Goal: Navigation & Orientation: Find specific page/section

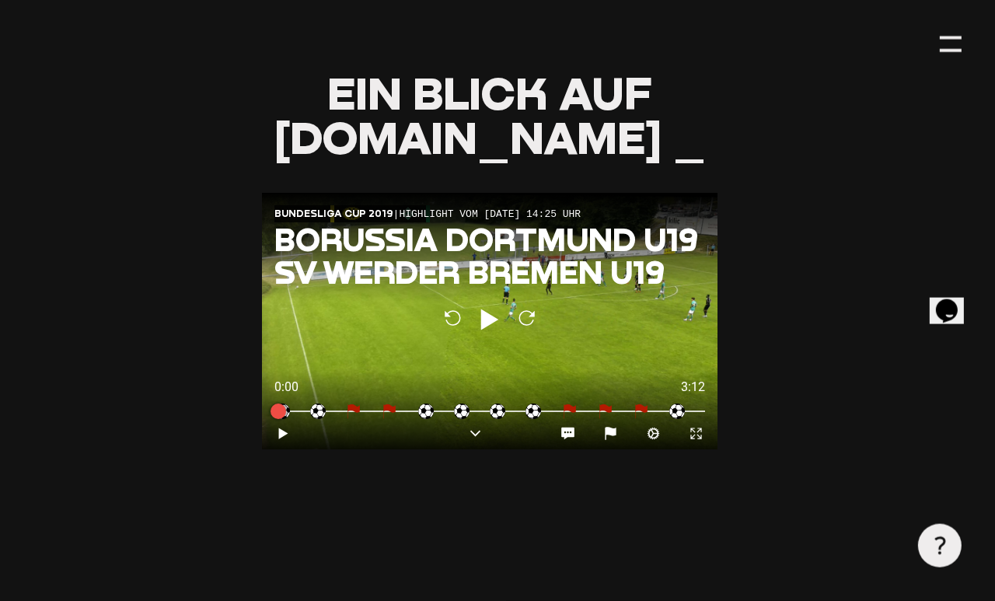
scroll to position [1452, 6]
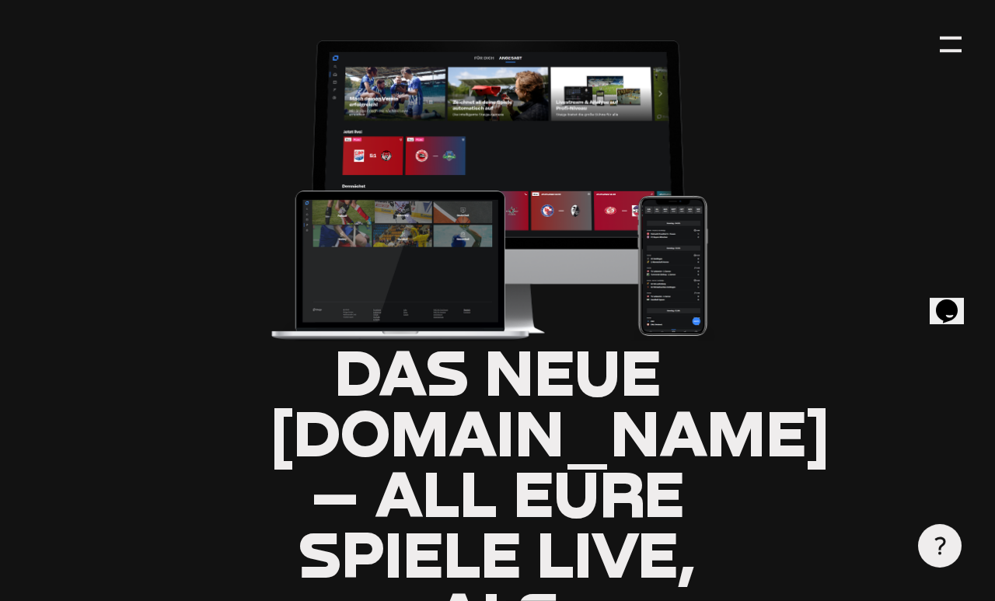
click at [951, 41] on div at bounding box center [951, 44] width 22 height 22
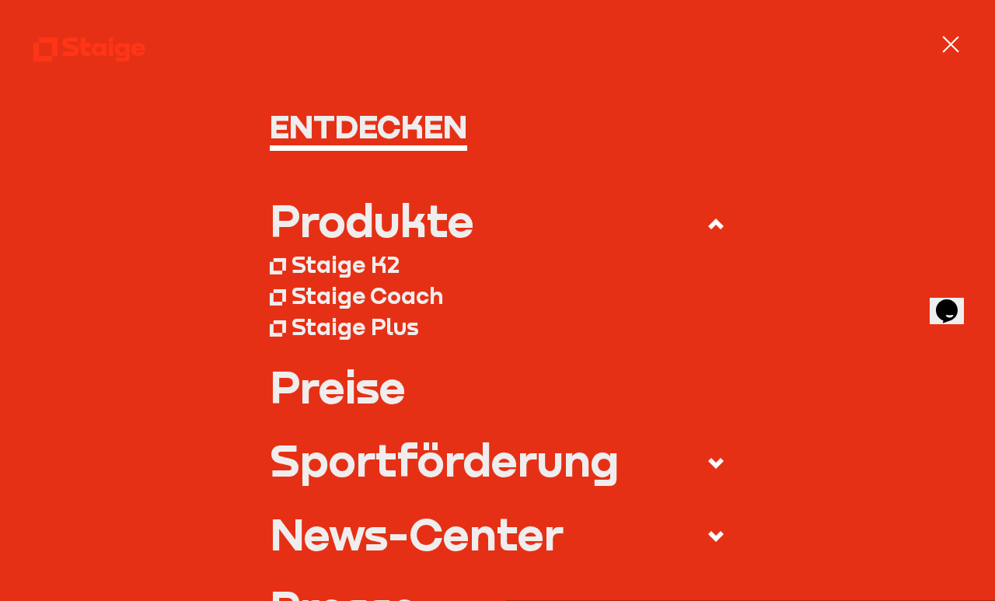
scroll to position [22, 0]
click at [307, 133] on h1 "Entdecken" at bounding box center [498, 126] width 456 height 33
click at [372, 137] on h1 "Entdecken" at bounding box center [498, 126] width 456 height 33
click at [326, 215] on div "Produkte" at bounding box center [372, 221] width 205 height 44
click at [0, 0] on input "Produkte" at bounding box center [0, 0] width 0 height 0
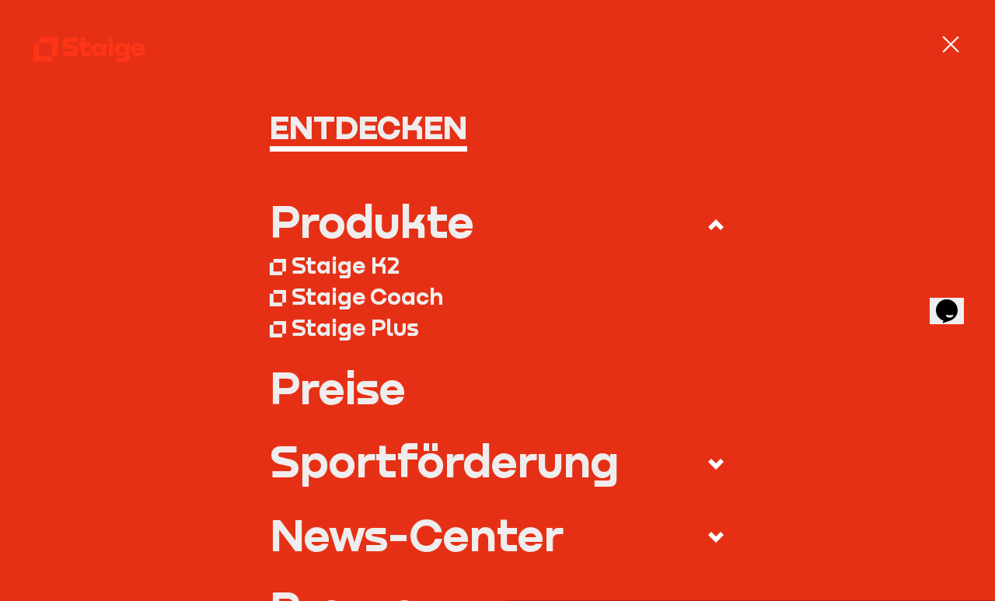
click at [368, 257] on div "Staige K2" at bounding box center [346, 266] width 108 height 28
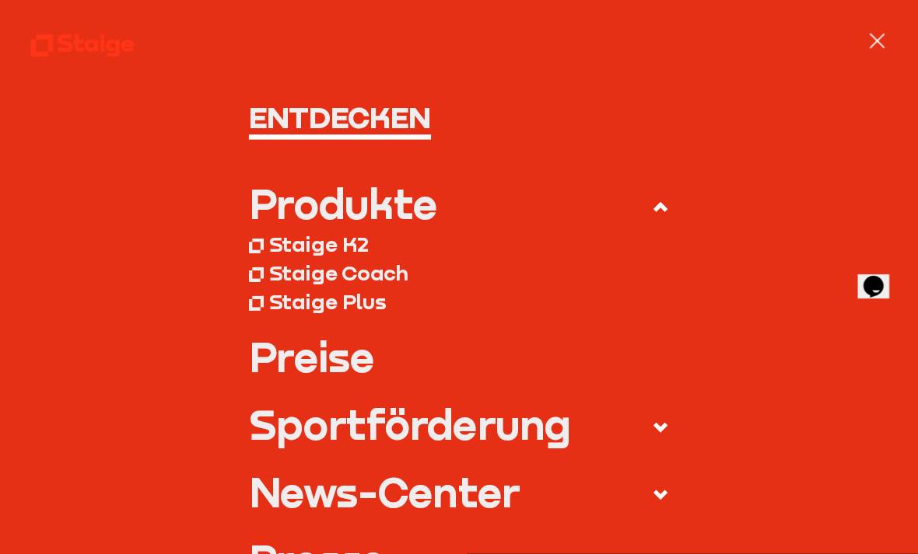
scroll to position [145, 16]
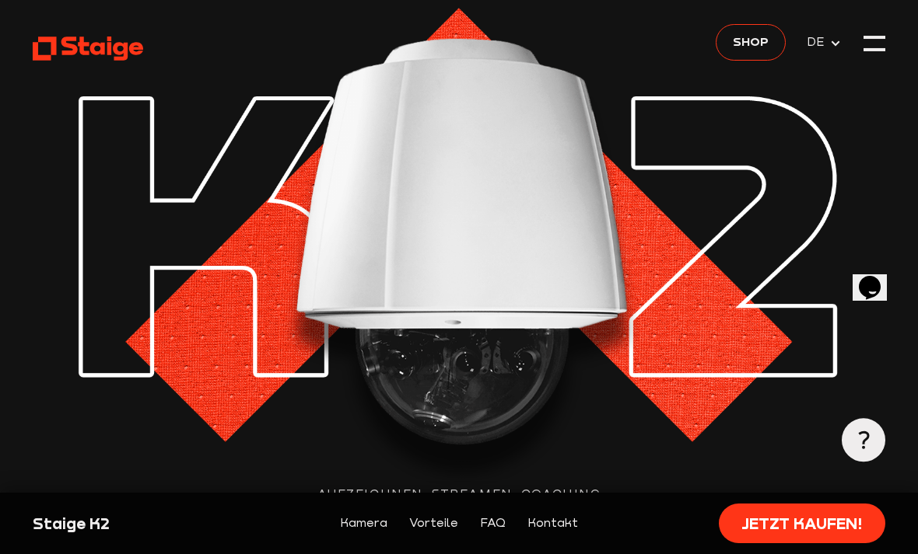
click at [879, 44] on div at bounding box center [874, 44] width 22 height 22
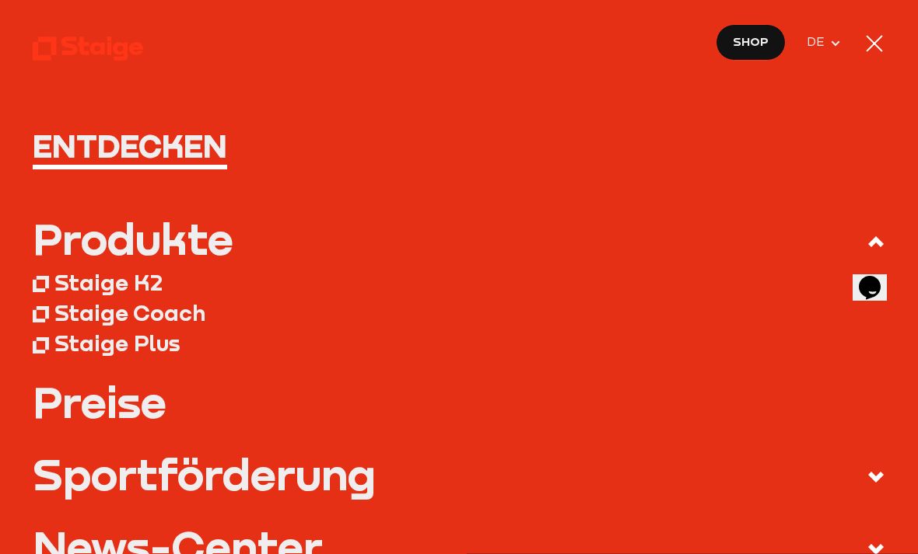
click at [872, 36] on div at bounding box center [874, 44] width 22 height 22
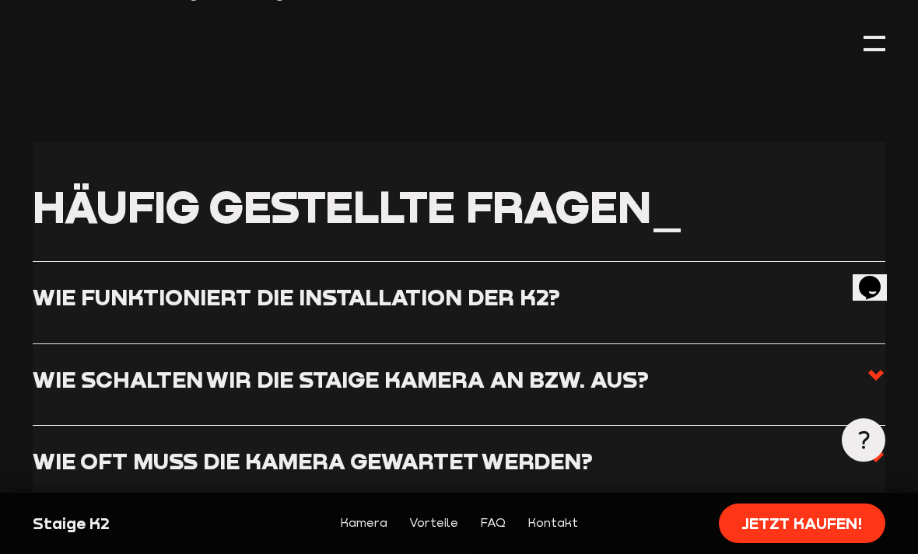
scroll to position [4718, 0]
